Goal: Task Accomplishment & Management: Use online tool/utility

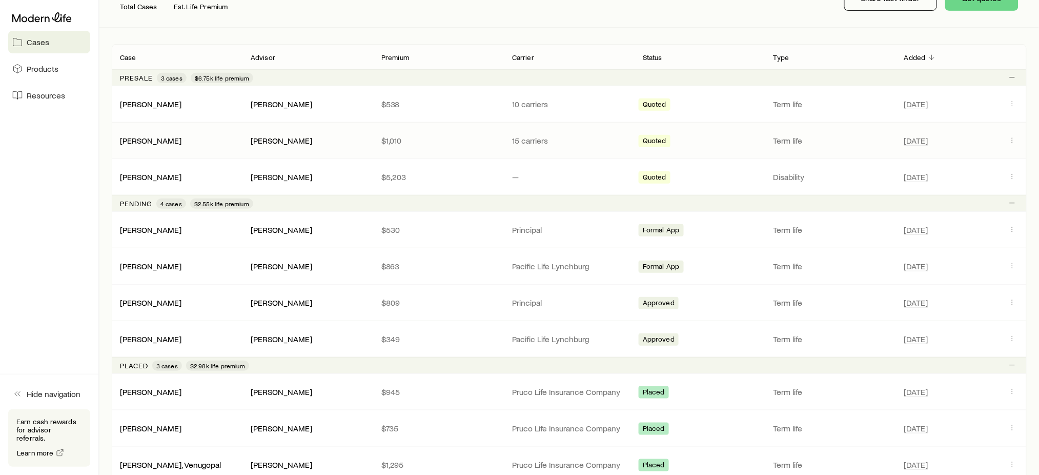
scroll to position [152, 0]
click at [137, 300] on link "[PERSON_NAME]" at bounding box center [151, 301] width 62 height 10
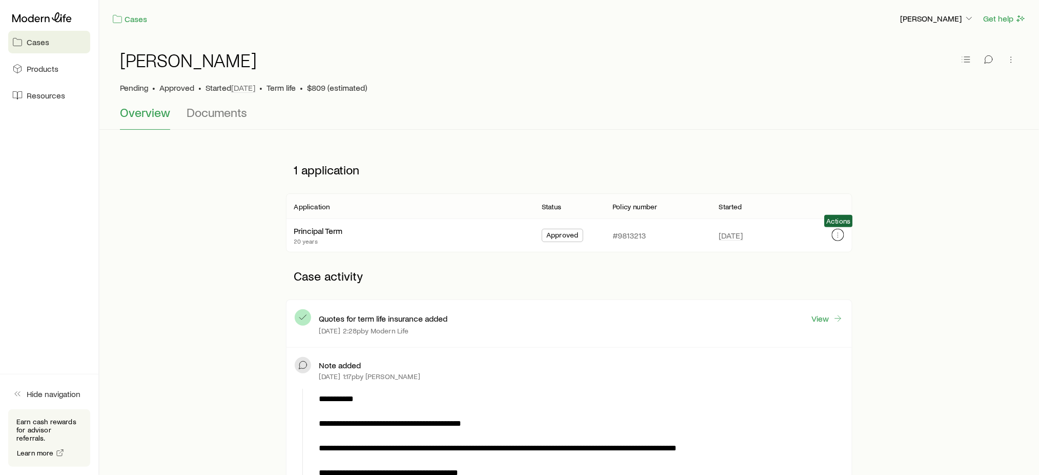
click at [838, 234] on icon "button" at bounding box center [838, 235] width 8 height 8
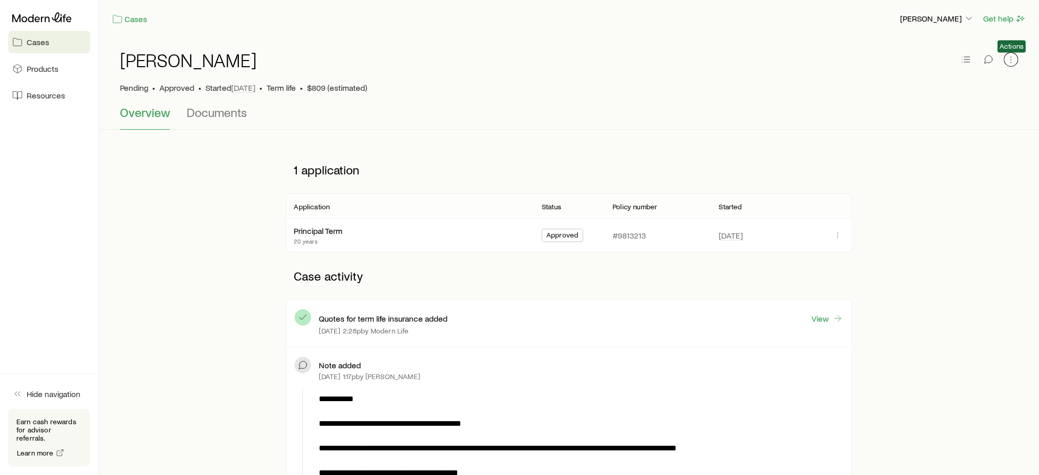
click at [1013, 56] on icon "button" at bounding box center [1011, 59] width 10 height 10
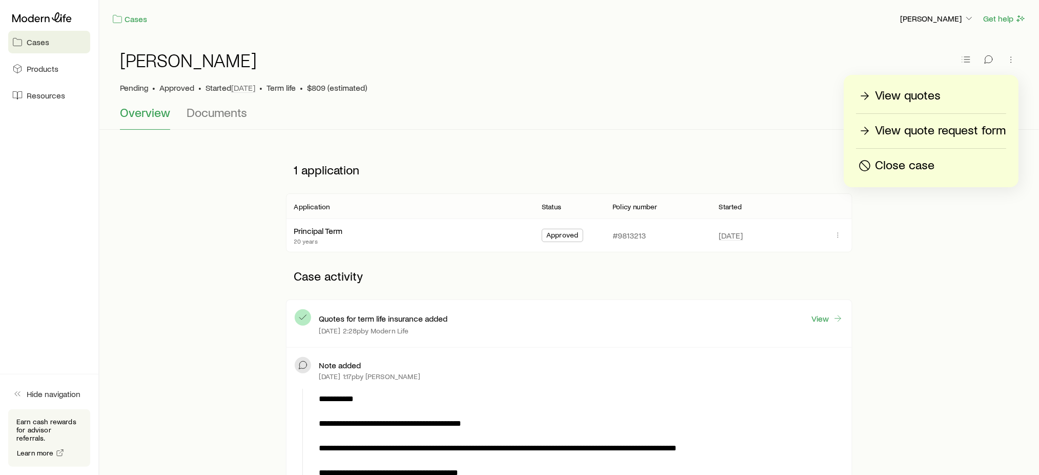
click at [939, 97] on p "View quotes" at bounding box center [909, 96] width 66 height 16
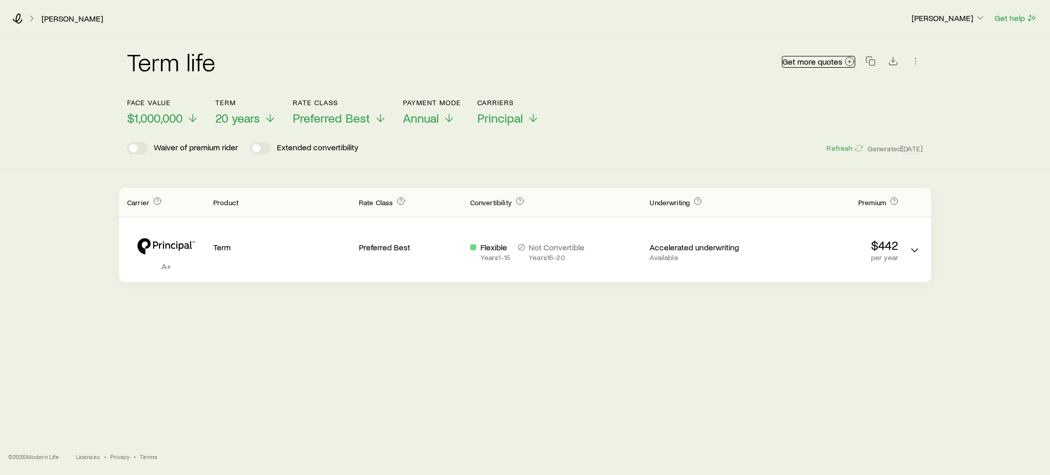
click at [845, 65] on icon at bounding box center [849, 61] width 10 height 10
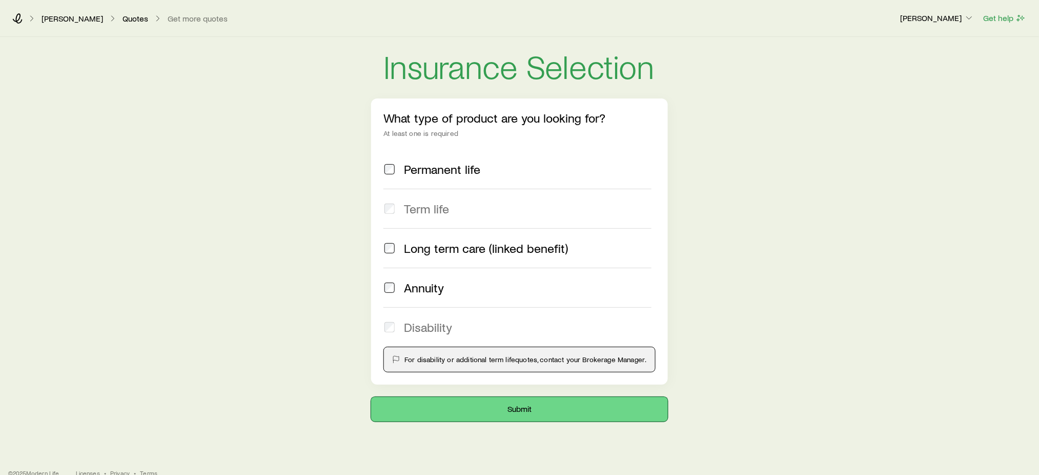
click at [482, 409] on button "Submit" at bounding box center [519, 409] width 296 height 25
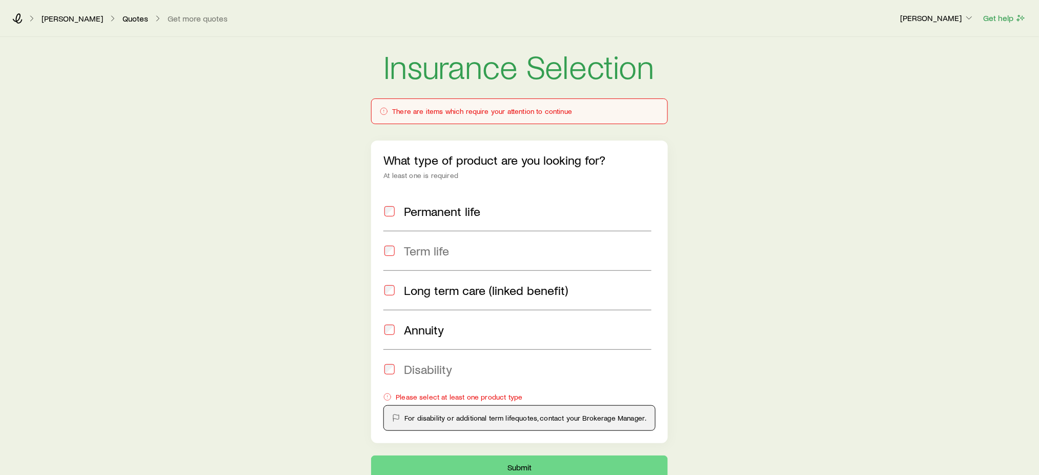
click at [759, 244] on div "Insurance Selection There are items which require your attention to continue Wh…" at bounding box center [519, 258] width 1039 height 443
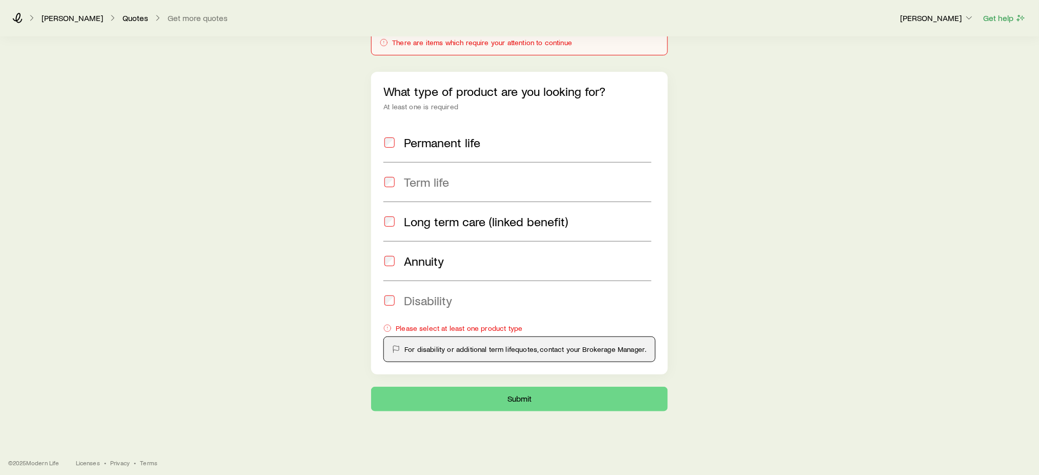
scroll to position [75, 0]
